Goal: Task Accomplishment & Management: Use online tool/utility

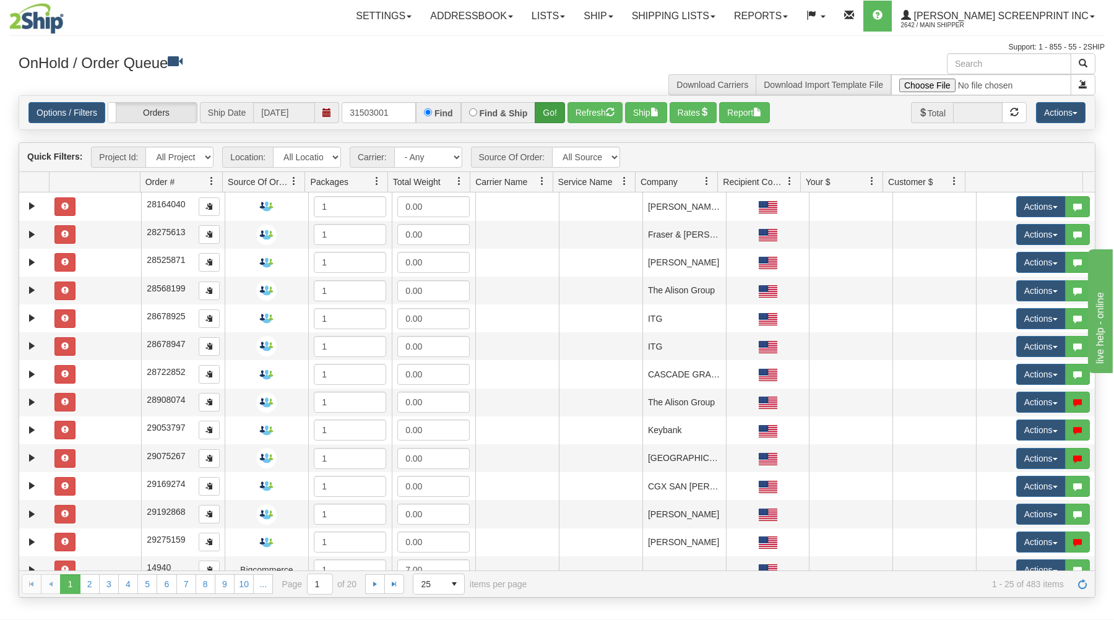
type input "31503001"
click at [559, 107] on button "Go!" at bounding box center [550, 112] width 30 height 21
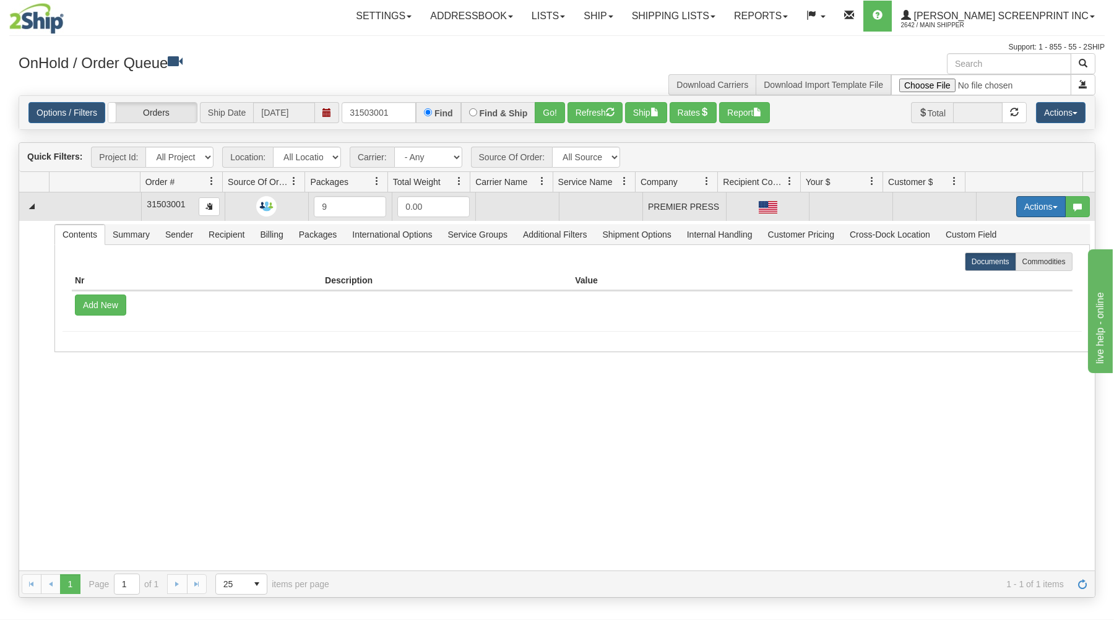
click at [1032, 207] on button "Actions" at bounding box center [1041, 206] width 50 height 21
click at [1013, 230] on link "Open" at bounding box center [1015, 230] width 99 height 16
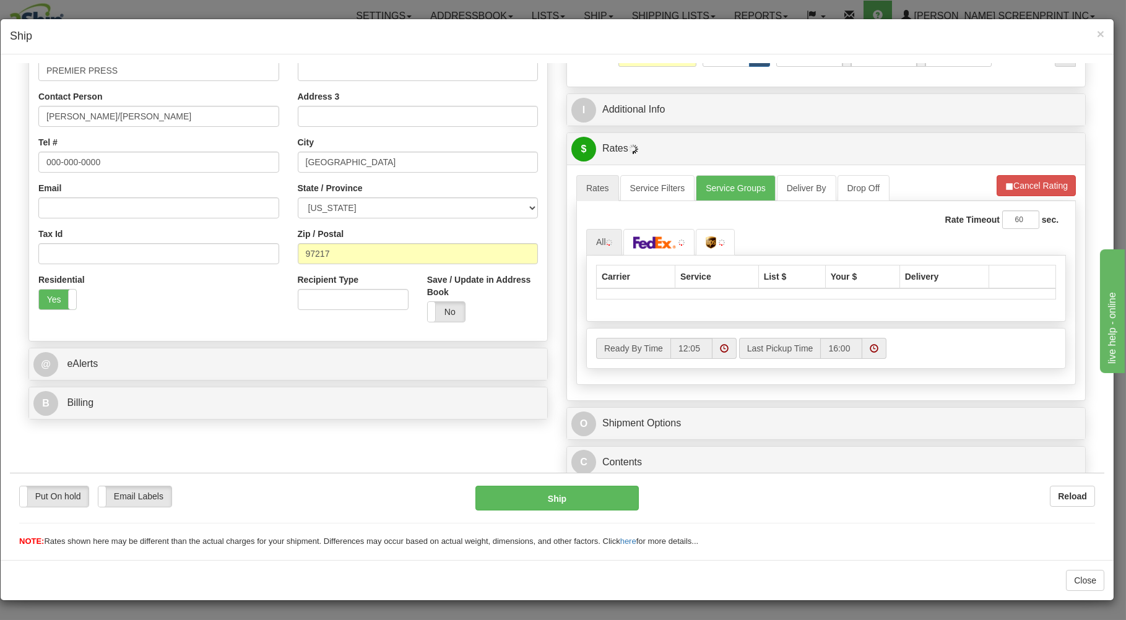
scroll to position [223, 0]
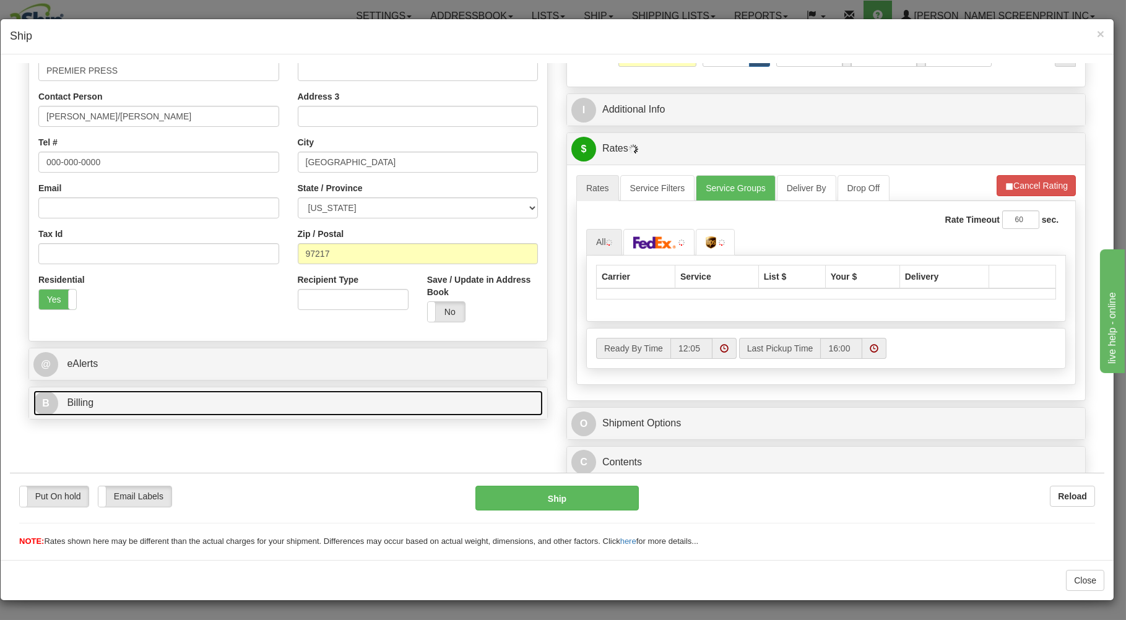
click at [381, 395] on link "B Billing" at bounding box center [287, 402] width 509 height 25
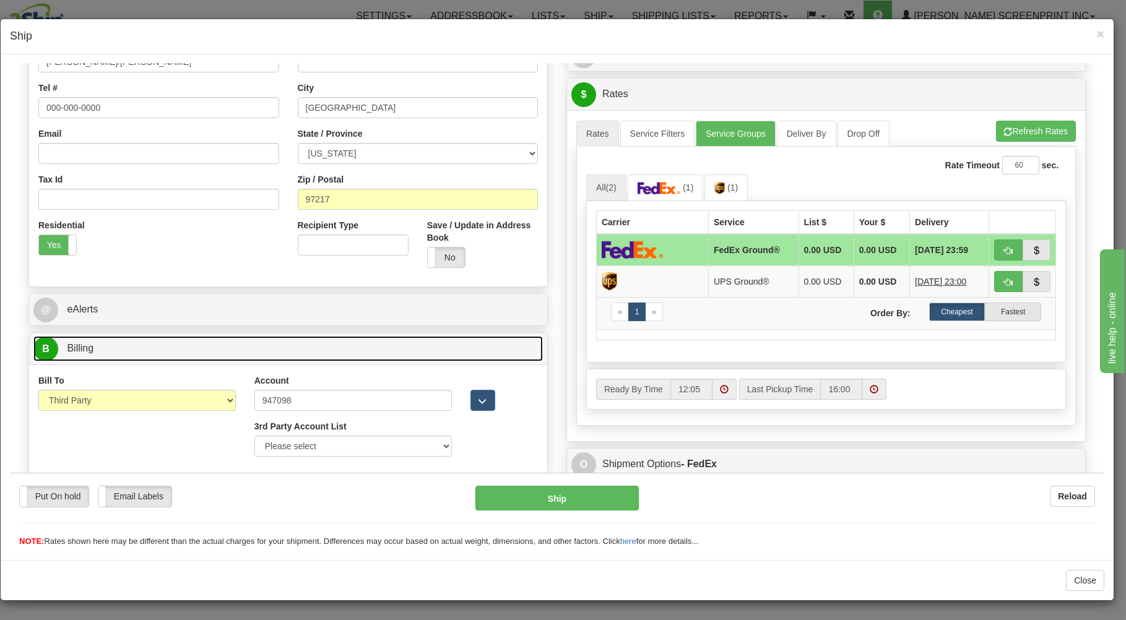
scroll to position [0, 0]
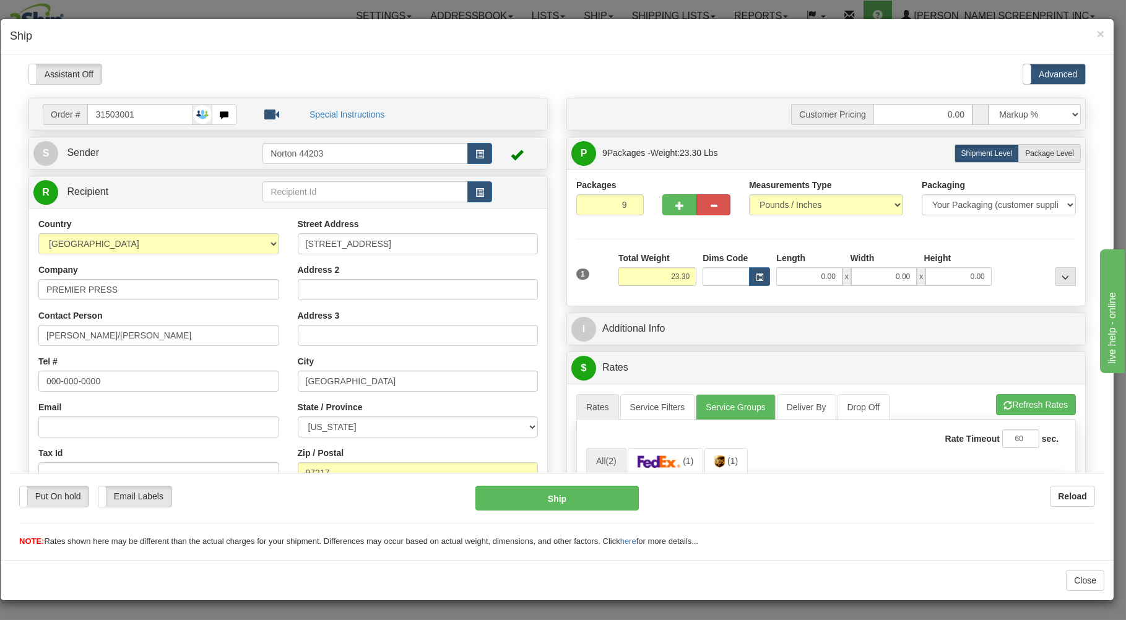
type input "0.00"
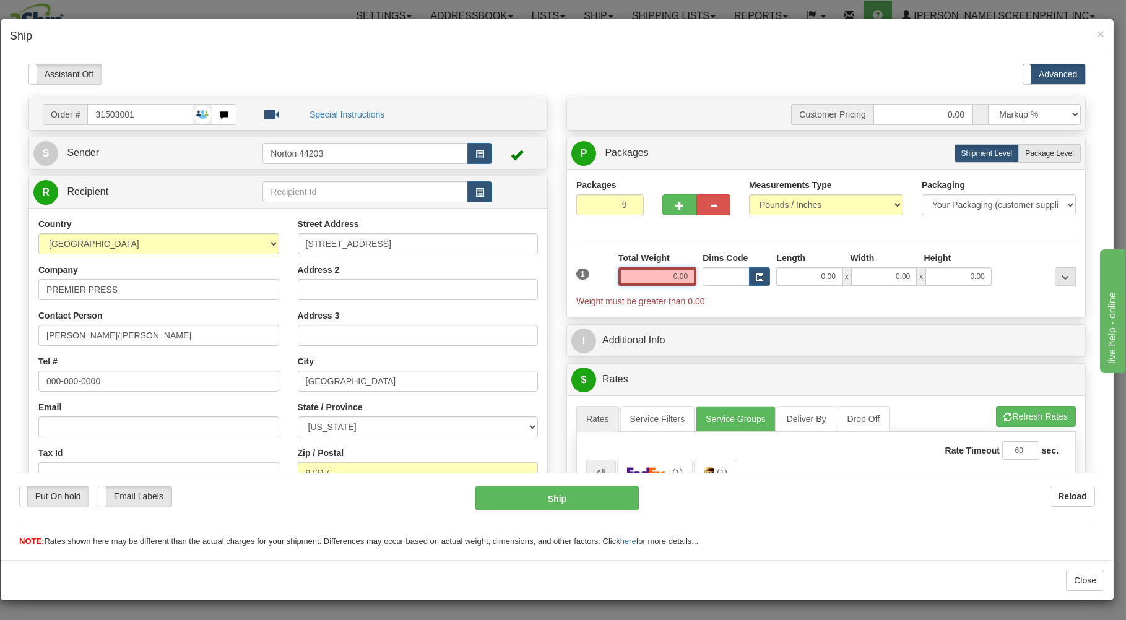
click at [646, 278] on input "0.00" at bounding box center [657, 276] width 78 height 19
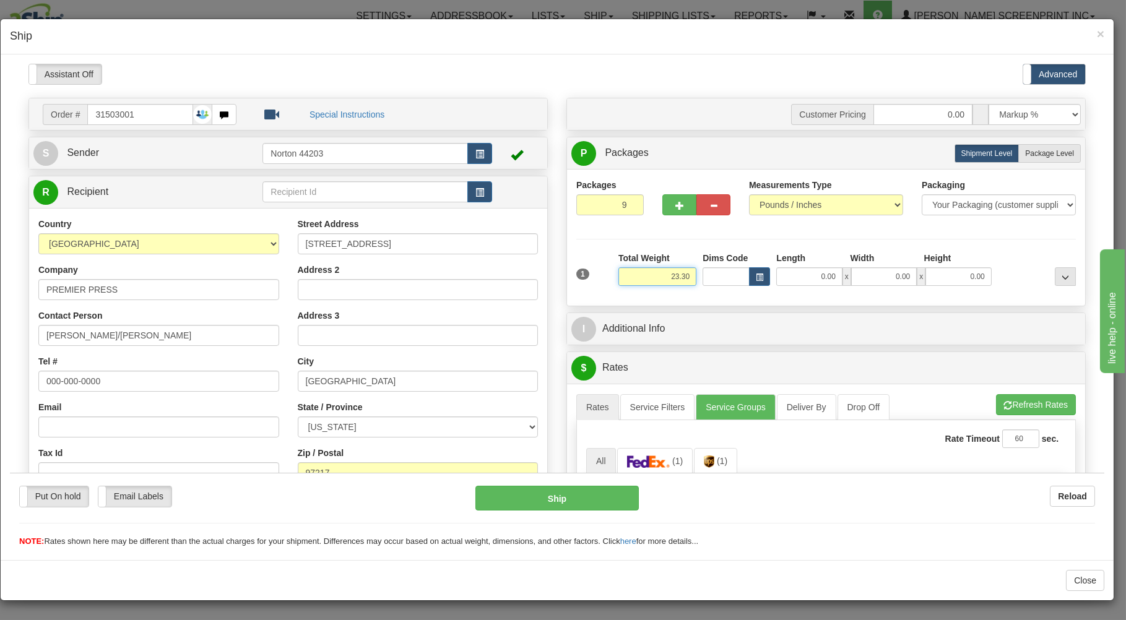
type input "23.30"
type input "26.00"
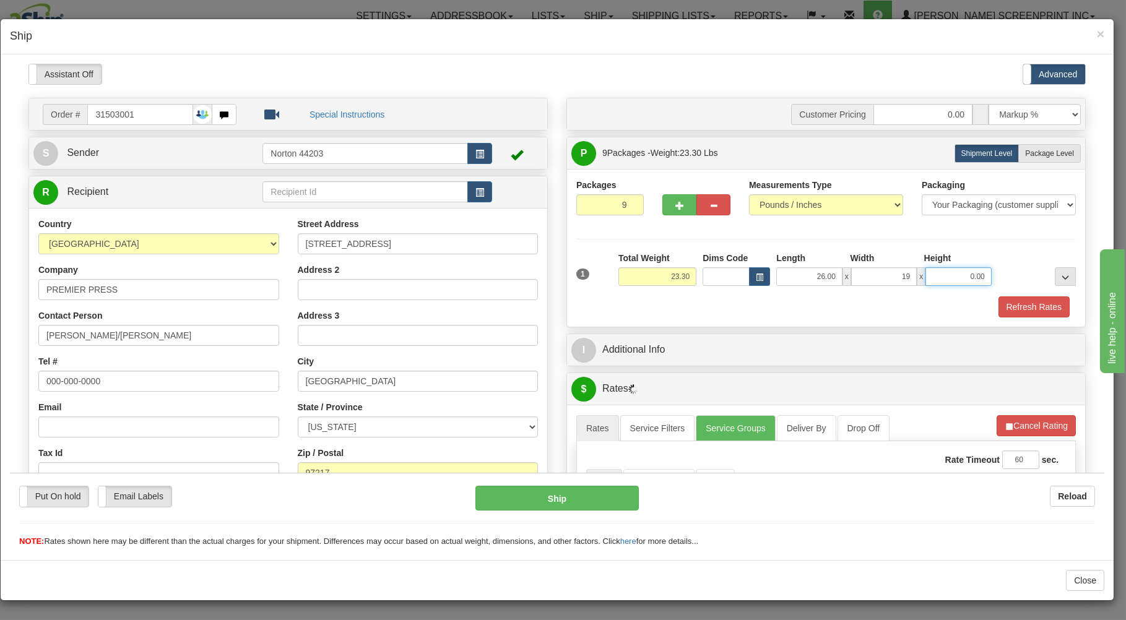
type input "19.00"
type input "8.00"
click at [1027, 152] on span "Package Level" at bounding box center [1049, 153] width 49 height 9
radio input "true"
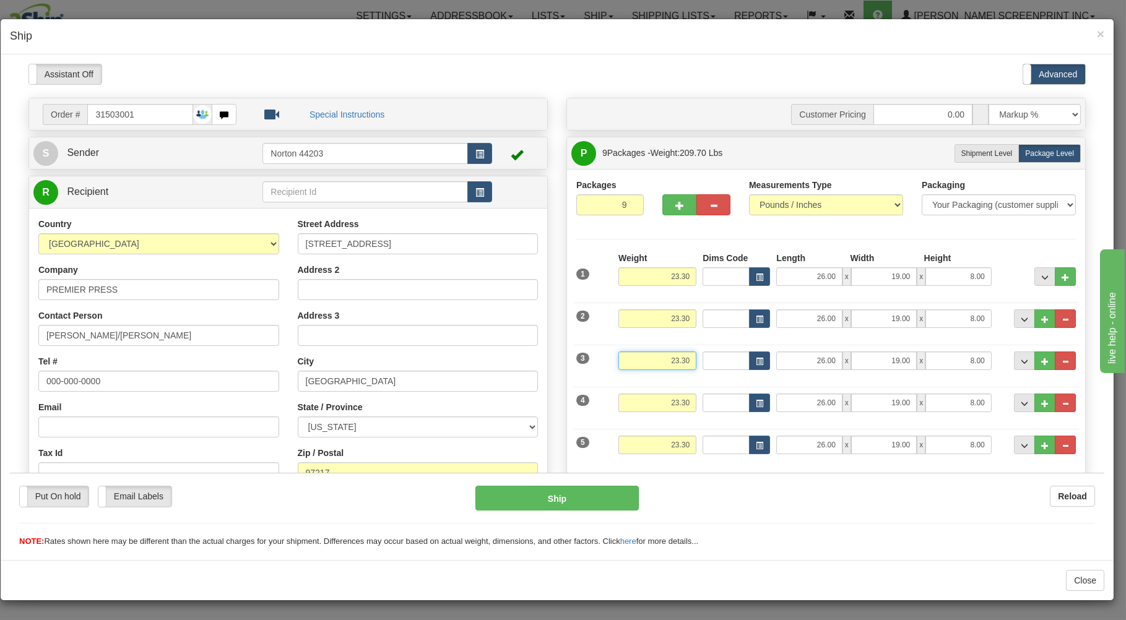
drag, startPoint x: 653, startPoint y: 359, endPoint x: 721, endPoint y: 358, distance: 68.1
click at [696, 358] on input "23.30" at bounding box center [657, 360] width 78 height 19
type input "12.80"
drag, startPoint x: 652, startPoint y: 407, endPoint x: 653, endPoint y: 398, distance: 9.3
click at [652, 405] on input "23.30" at bounding box center [657, 402] width 78 height 19
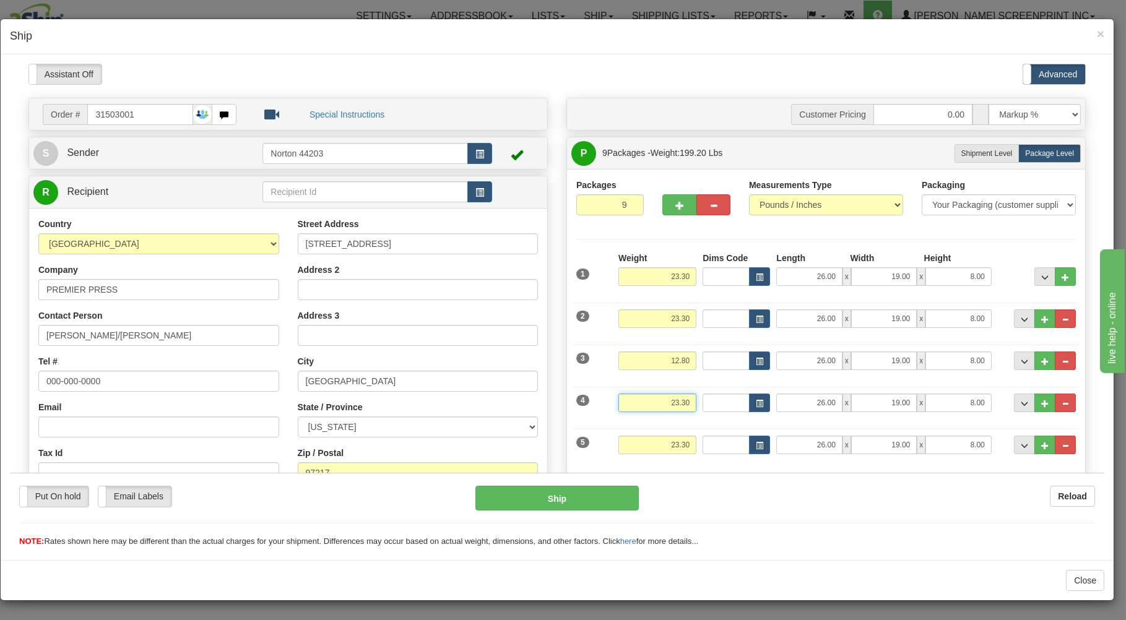
drag, startPoint x: 660, startPoint y: 404, endPoint x: 792, endPoint y: 392, distance: 133.0
click at [696, 395] on input "23.30" at bounding box center [657, 402] width 78 height 19
type input "12.80"
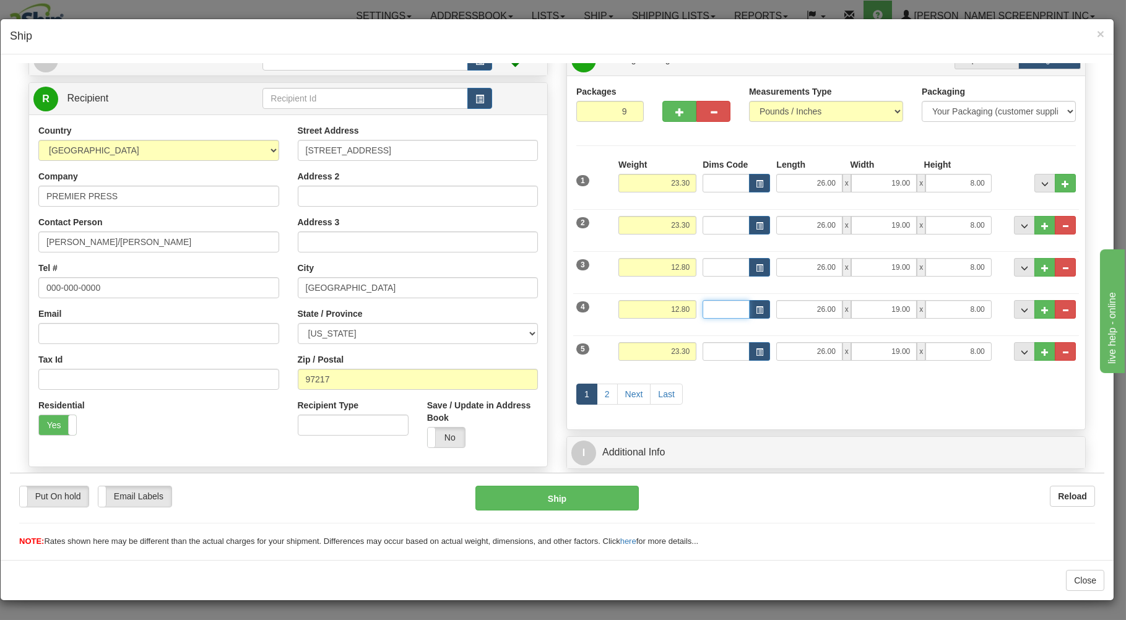
scroll to position [199, 0]
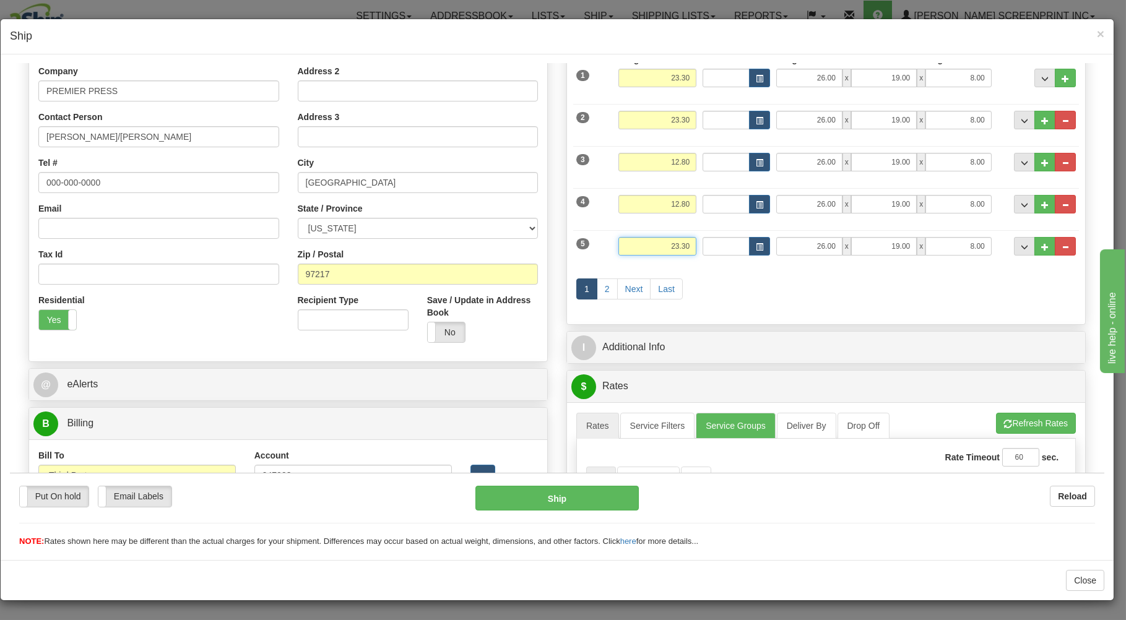
drag, startPoint x: 652, startPoint y: 243, endPoint x: 761, endPoint y: 227, distance: 110.1
click at [696, 236] on input "23.30" at bounding box center [657, 245] width 78 height 19
type input "12.80"
click at [601, 283] on link "2" at bounding box center [607, 288] width 21 height 21
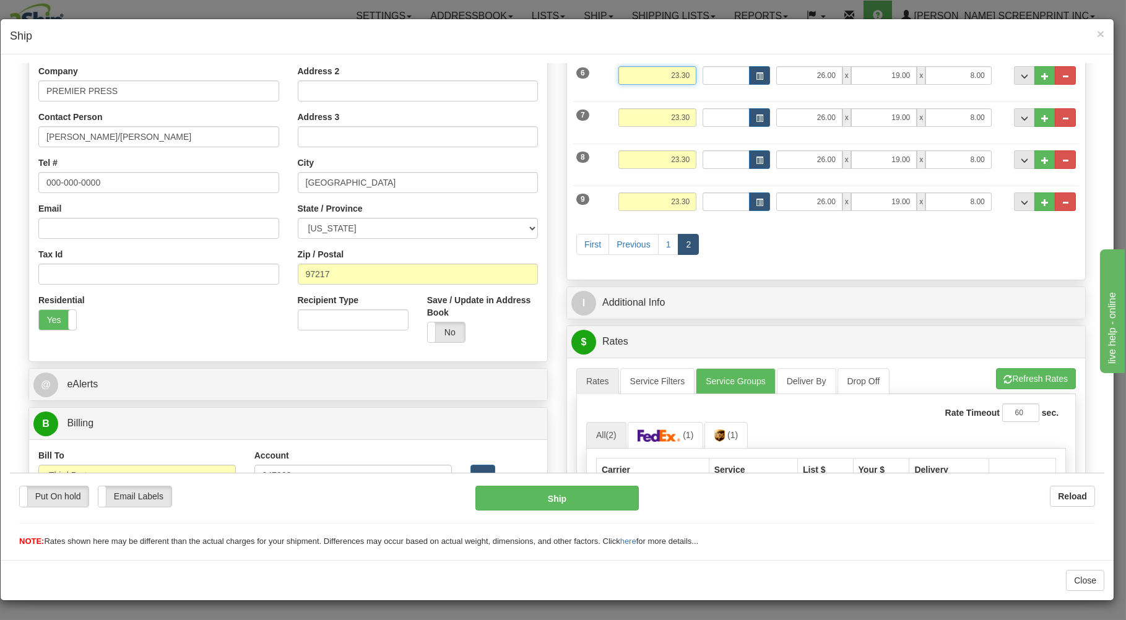
drag, startPoint x: 681, startPoint y: 74, endPoint x: 690, endPoint y: 72, distance: 9.6
click at [696, 72] on input "23.30" at bounding box center [657, 75] width 78 height 19
drag, startPoint x: 651, startPoint y: 80, endPoint x: 710, endPoint y: 64, distance: 61.4
click at [696, 76] on input "23.30" at bounding box center [657, 75] width 78 height 19
type input "12.80"
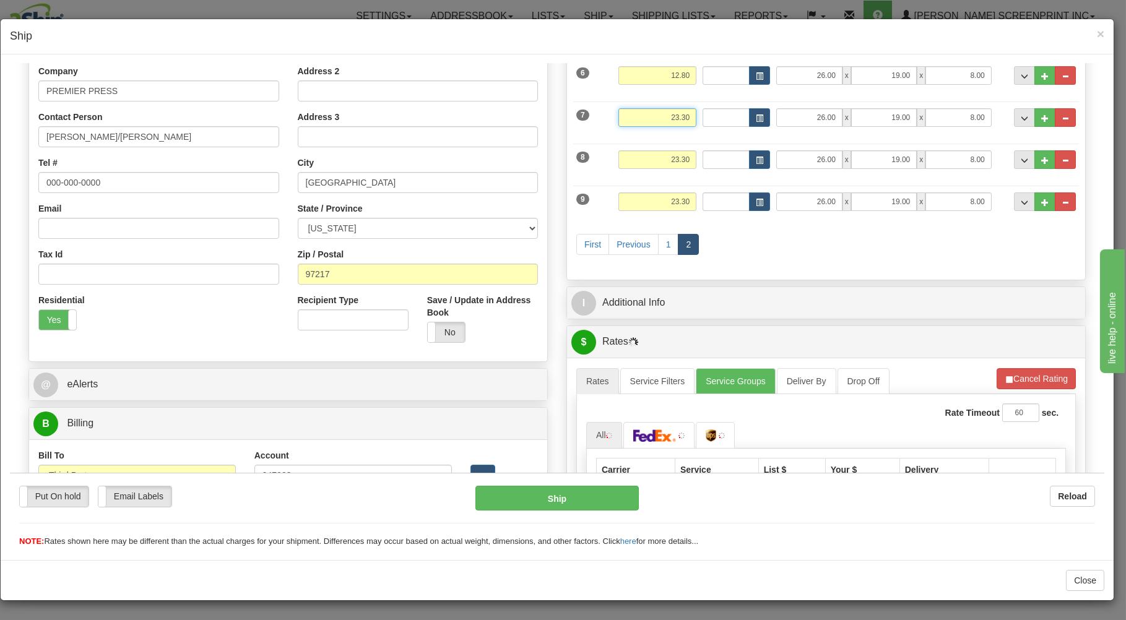
drag, startPoint x: 646, startPoint y: 122, endPoint x: 712, endPoint y: 122, distance: 65.6
click at [696, 122] on input "23.30" at bounding box center [657, 117] width 78 height 19
type input "12.80"
drag, startPoint x: 645, startPoint y: 164, endPoint x: 728, endPoint y: 155, distance: 83.4
click at [696, 157] on input "23.30" at bounding box center [657, 159] width 78 height 19
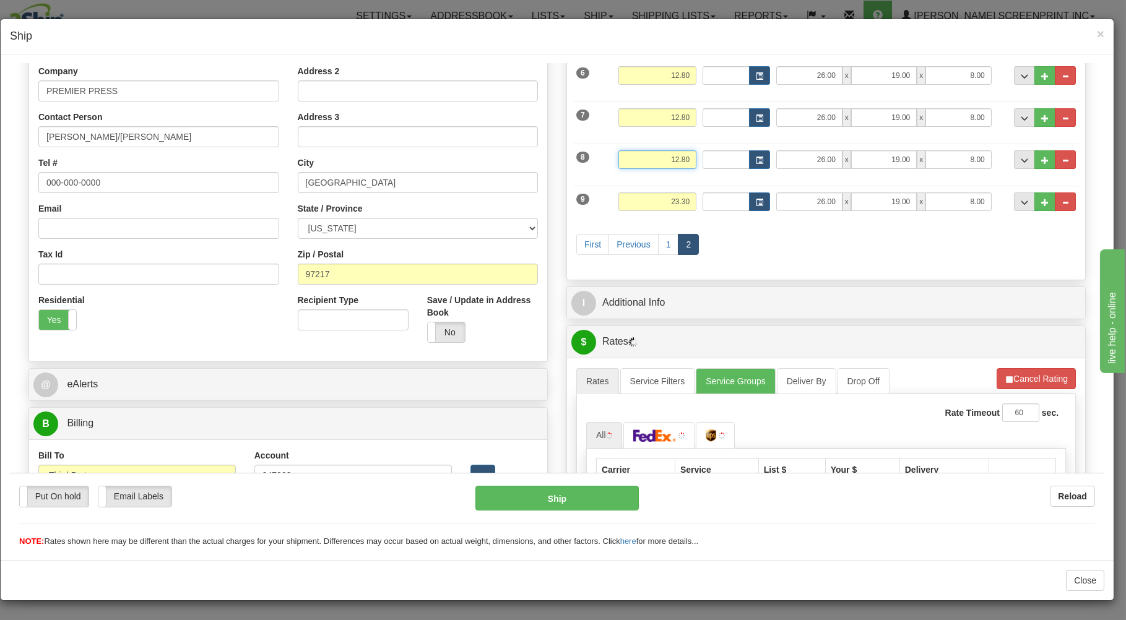
type input "12.80"
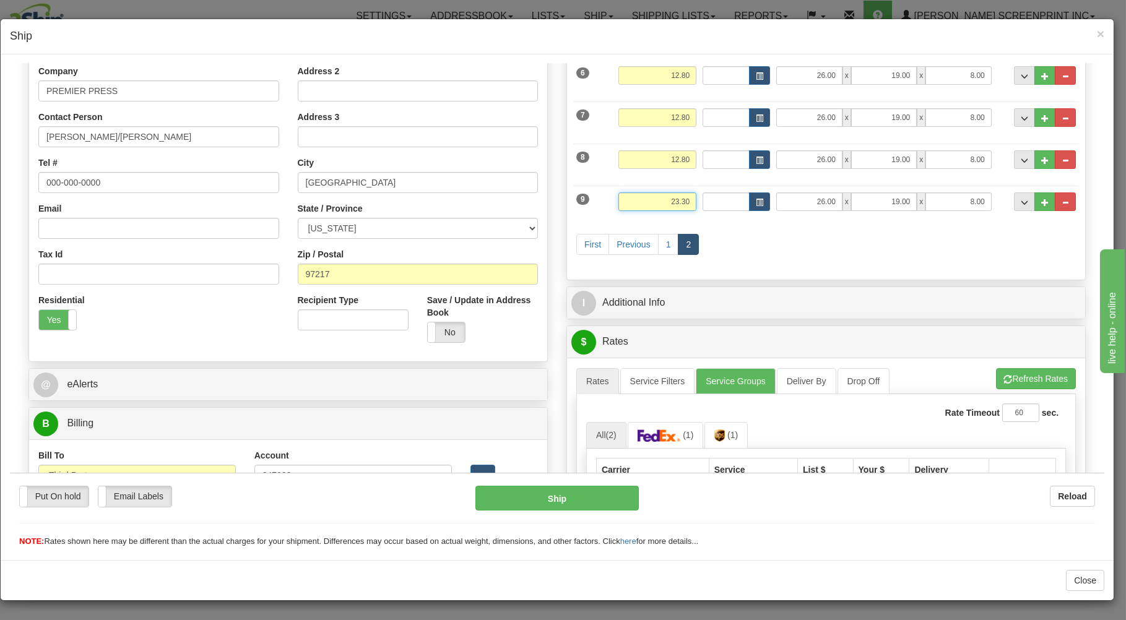
drag, startPoint x: 642, startPoint y: 205, endPoint x: 745, endPoint y: 172, distance: 107.3
click at [696, 192] on input "23.30" at bounding box center [657, 201] width 78 height 19
type input "12.80"
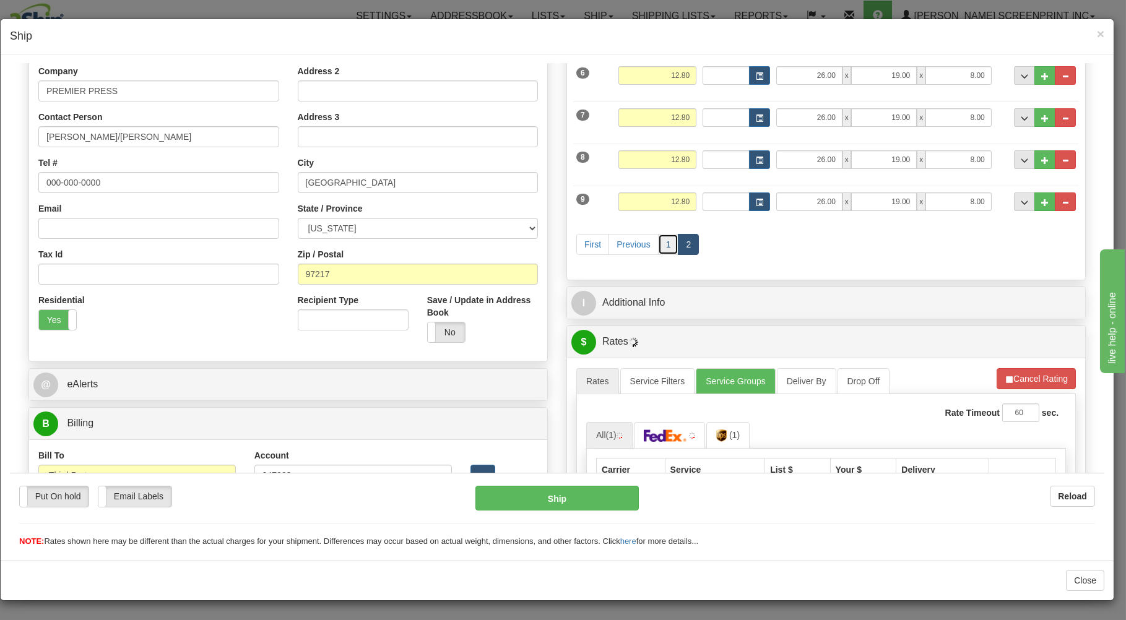
click at [663, 244] on link "1" at bounding box center [668, 243] width 21 height 21
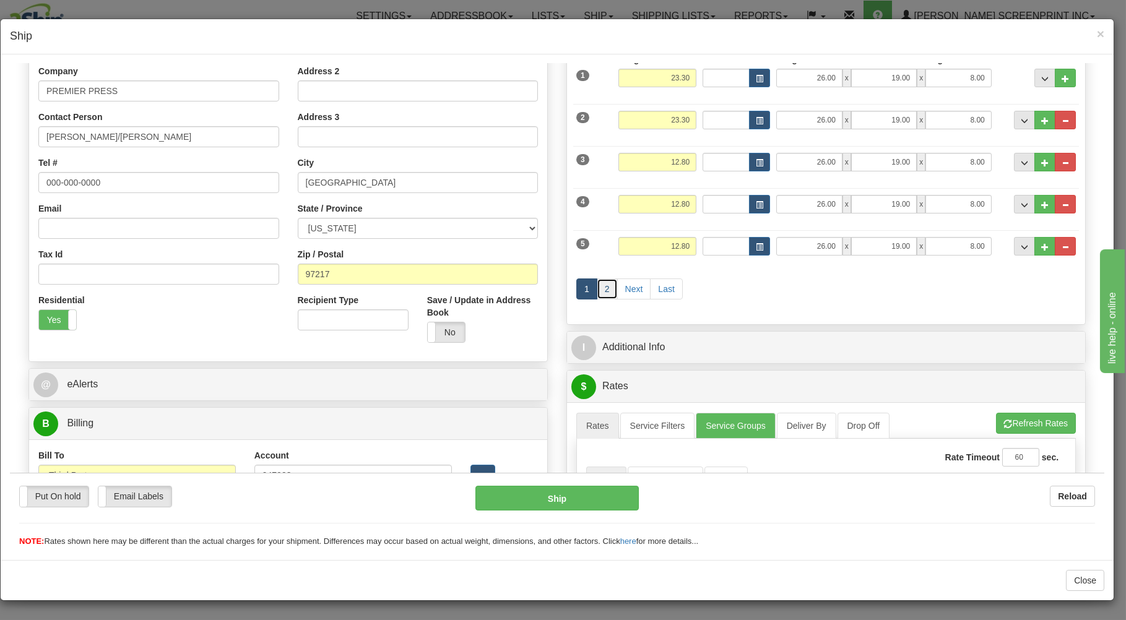
click at [600, 290] on link "2" at bounding box center [607, 288] width 21 height 21
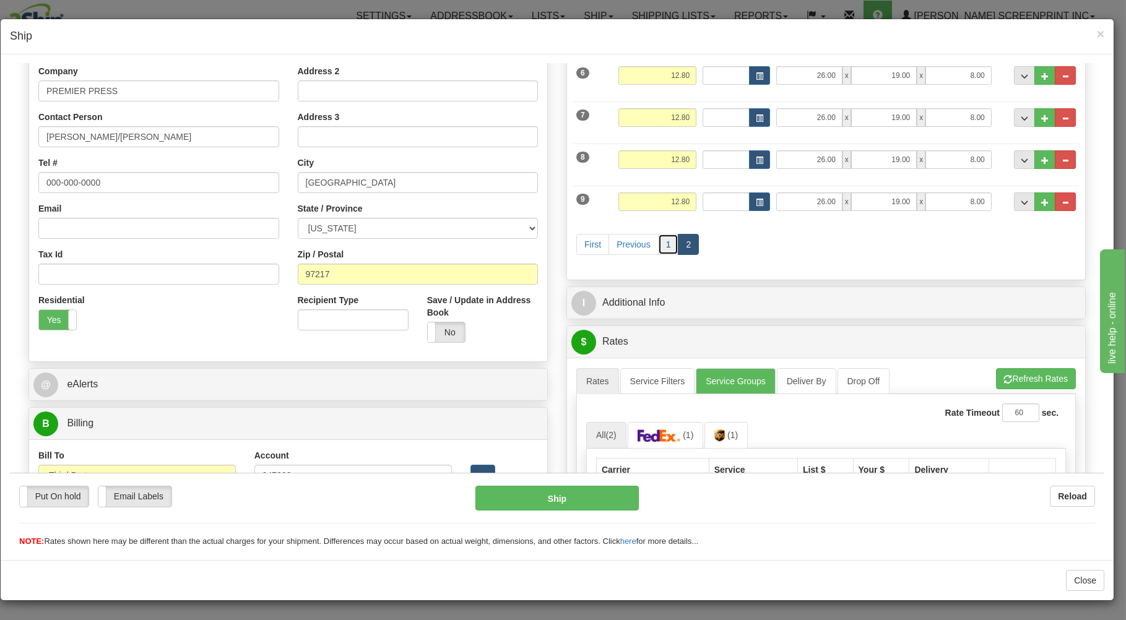
click at [658, 241] on link "1" at bounding box center [668, 243] width 21 height 21
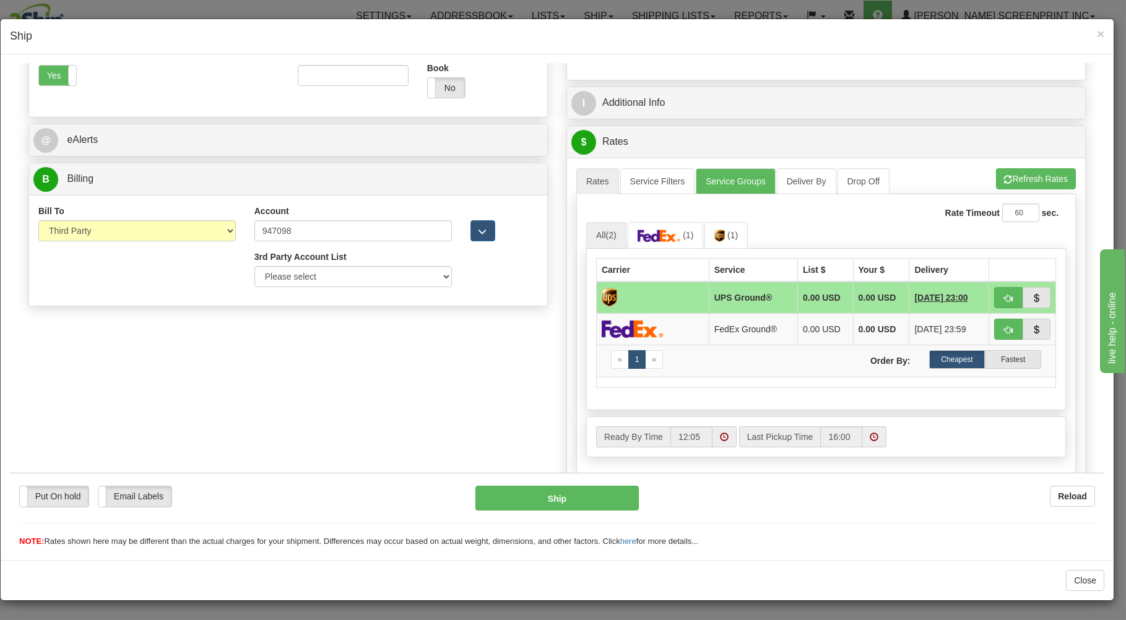
scroll to position [464, 0]
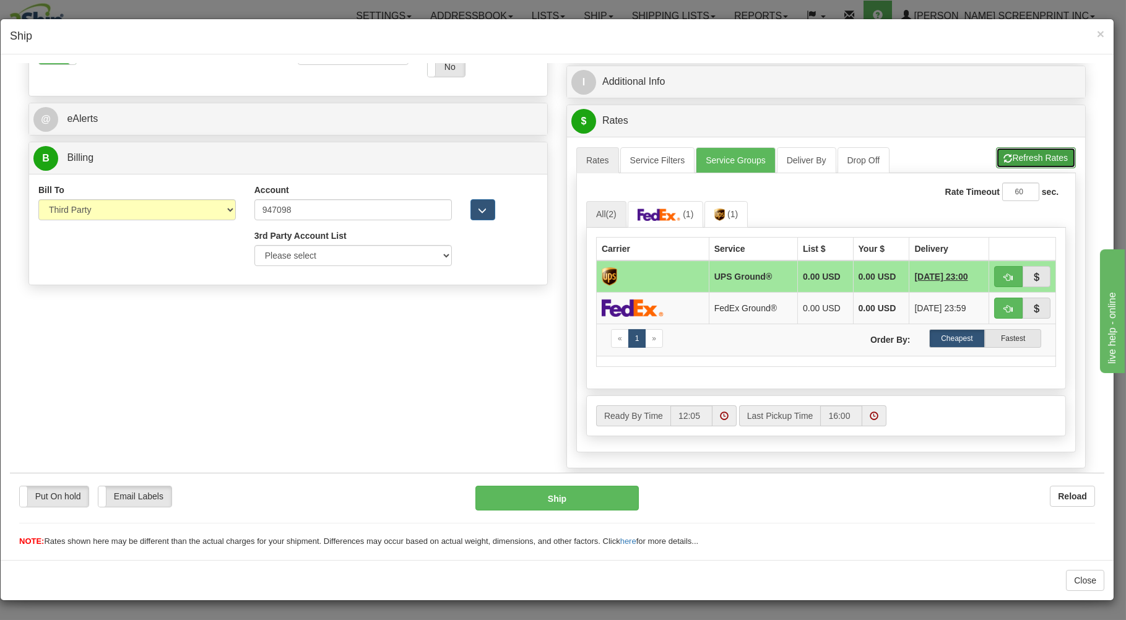
click at [1024, 158] on button "Refresh Rates" at bounding box center [1036, 157] width 80 height 21
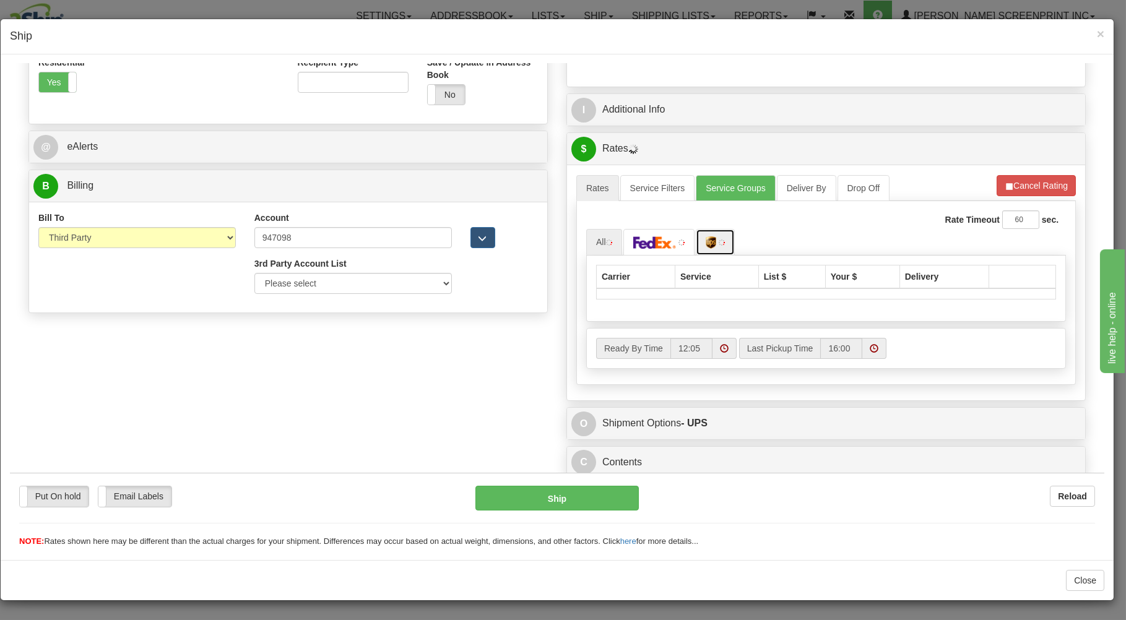
click at [706, 240] on img at bounding box center [711, 242] width 11 height 12
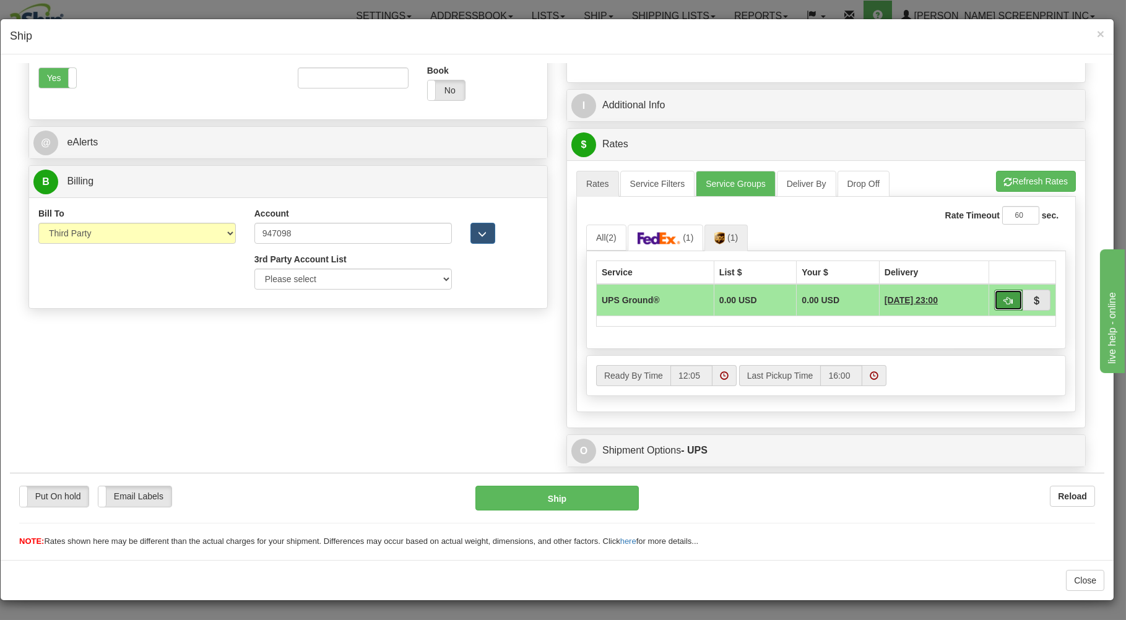
click at [1002, 295] on button "button" at bounding box center [1008, 299] width 28 height 21
type input "03"
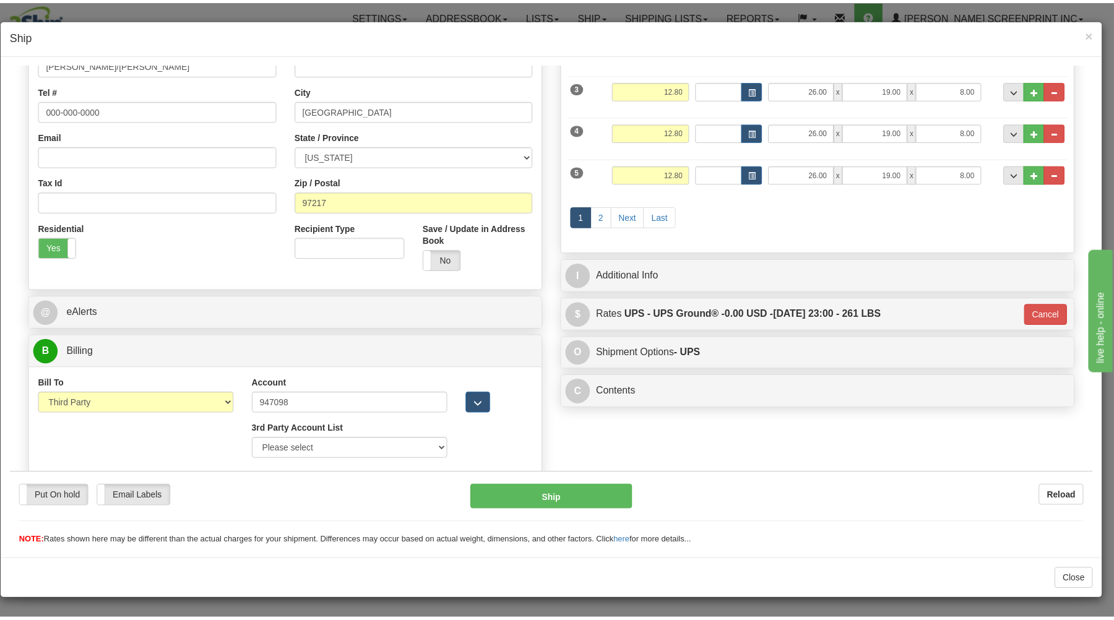
scroll to position [274, 0]
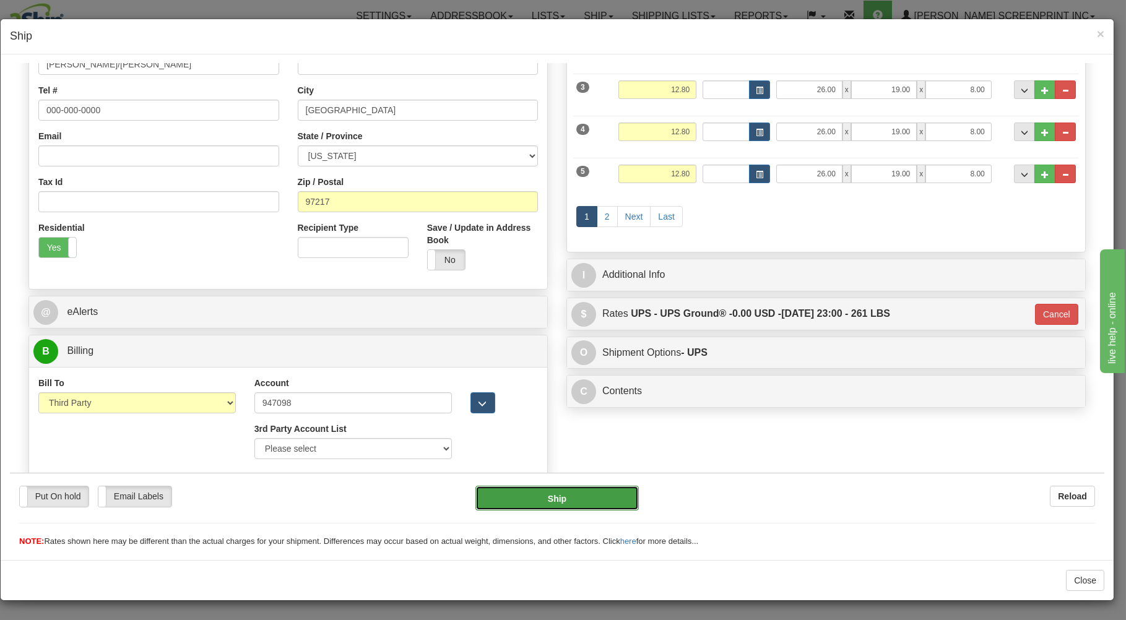
click at [577, 495] on button "Ship" at bounding box center [557, 497] width 164 height 25
